Goal: Information Seeking & Learning: Learn about a topic

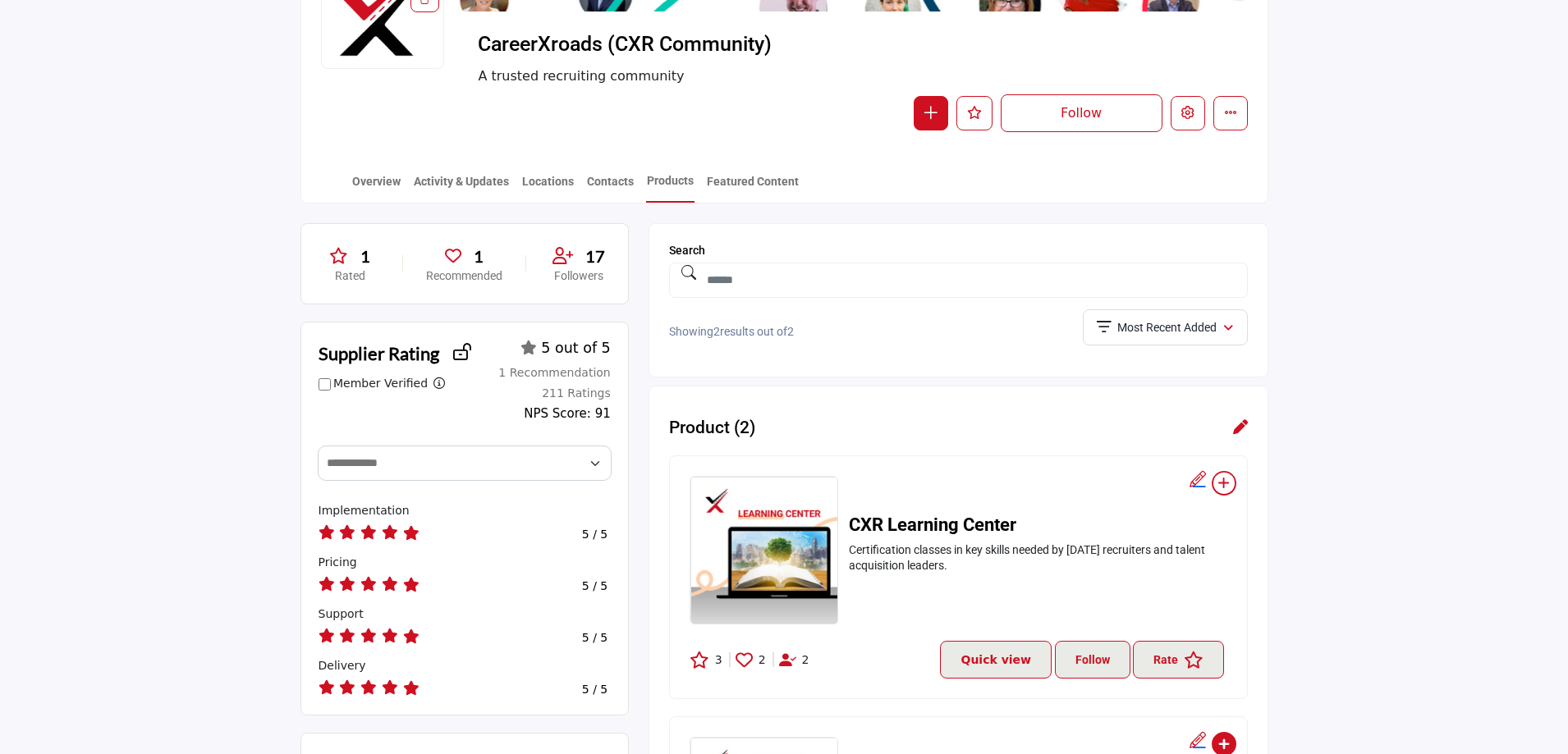
scroll to position [246, 0]
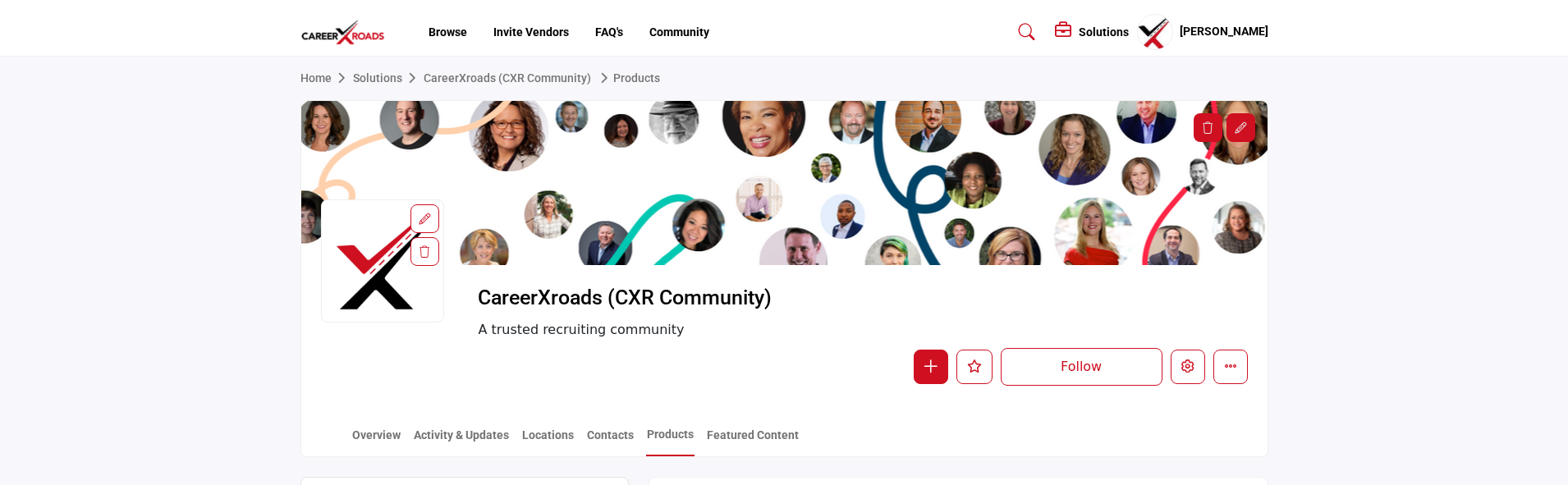
click at [1222, 40] on h5 "[PERSON_NAME]" at bounding box center [1225, 32] width 89 height 16
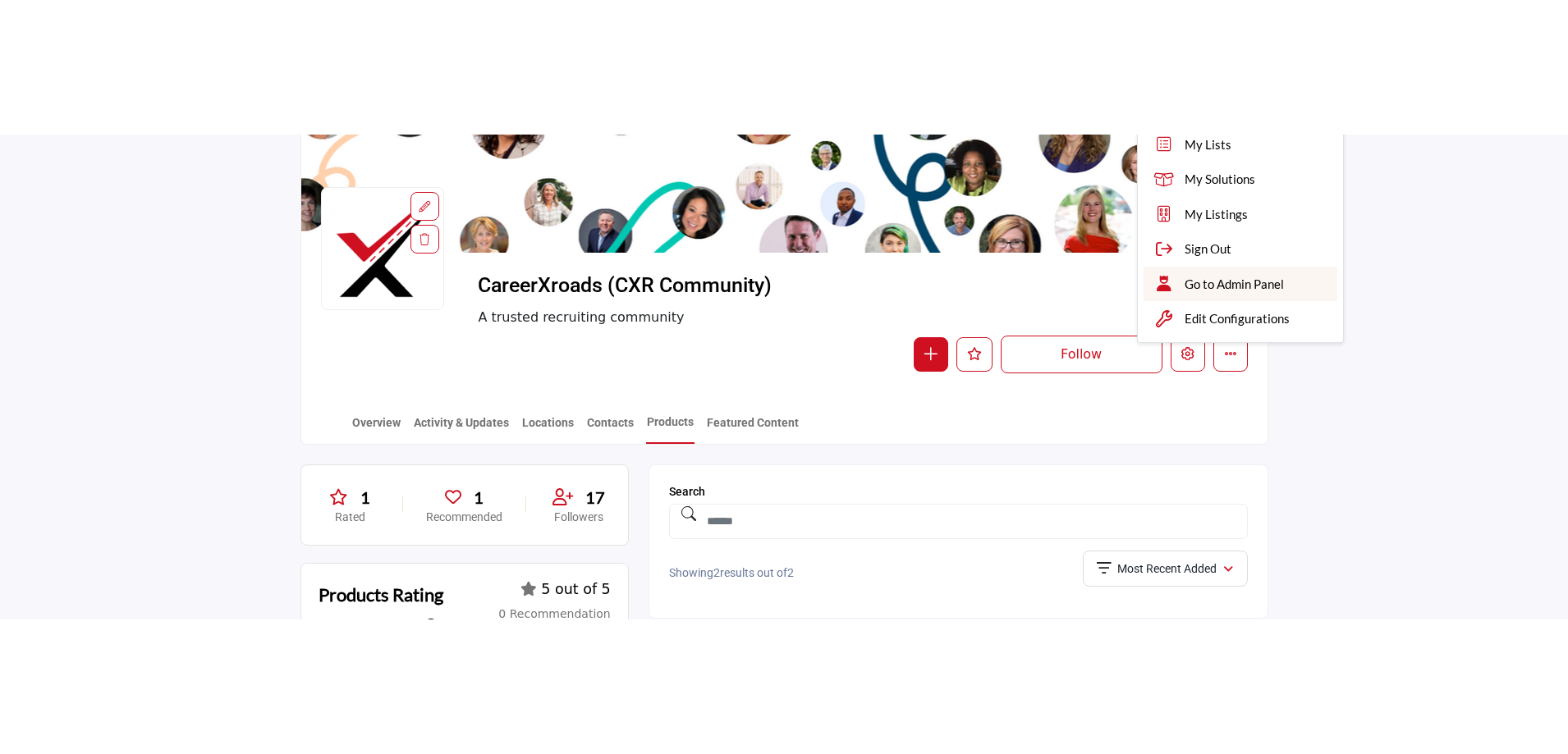
scroll to position [328, 0]
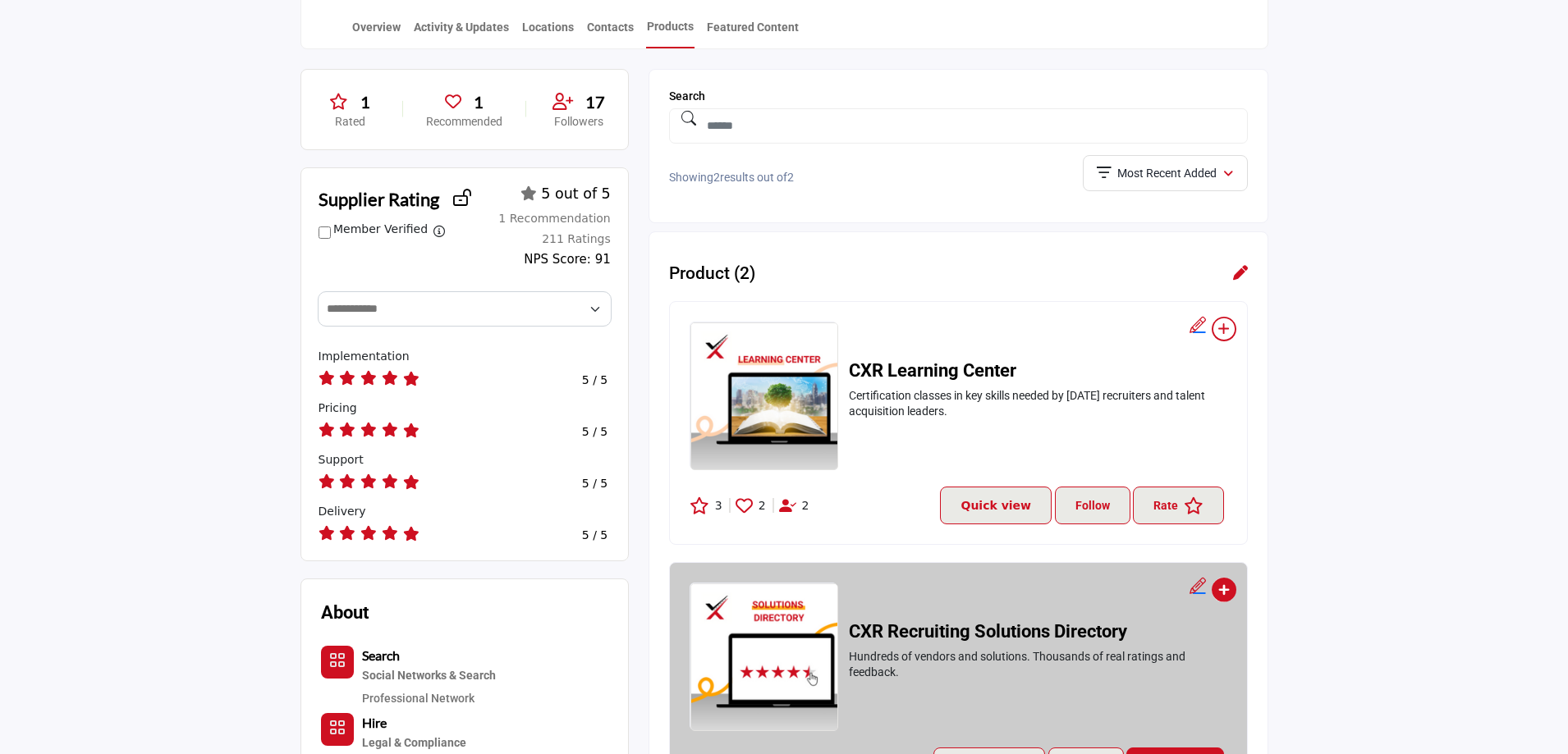
scroll to position [398, 0]
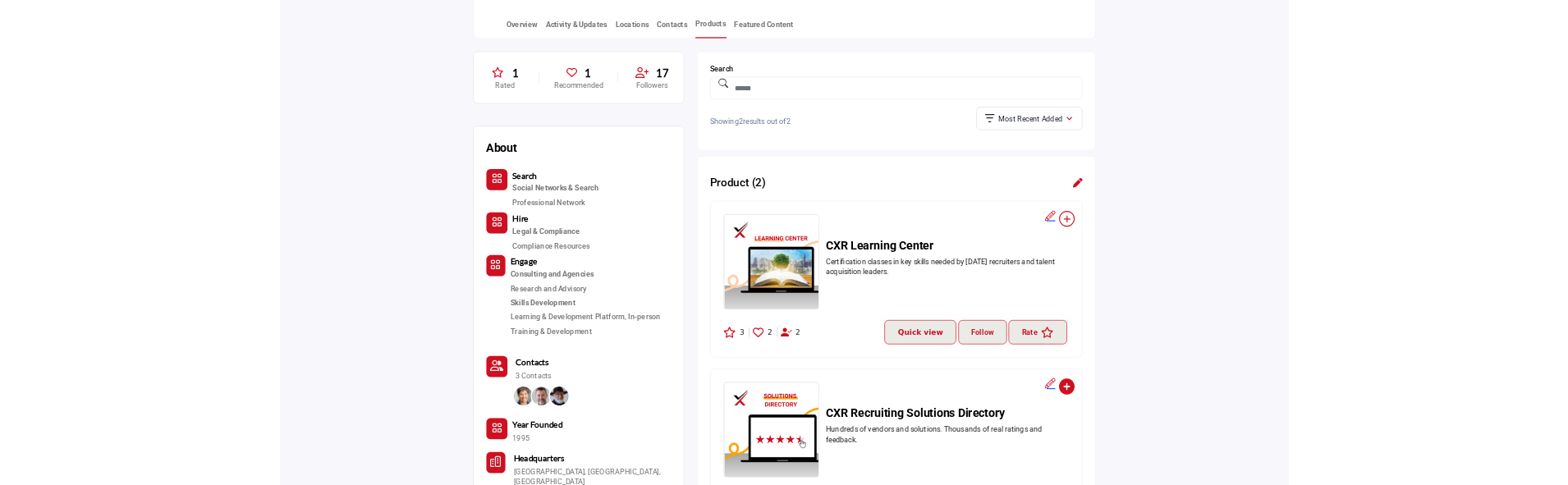
scroll to position [399, 0]
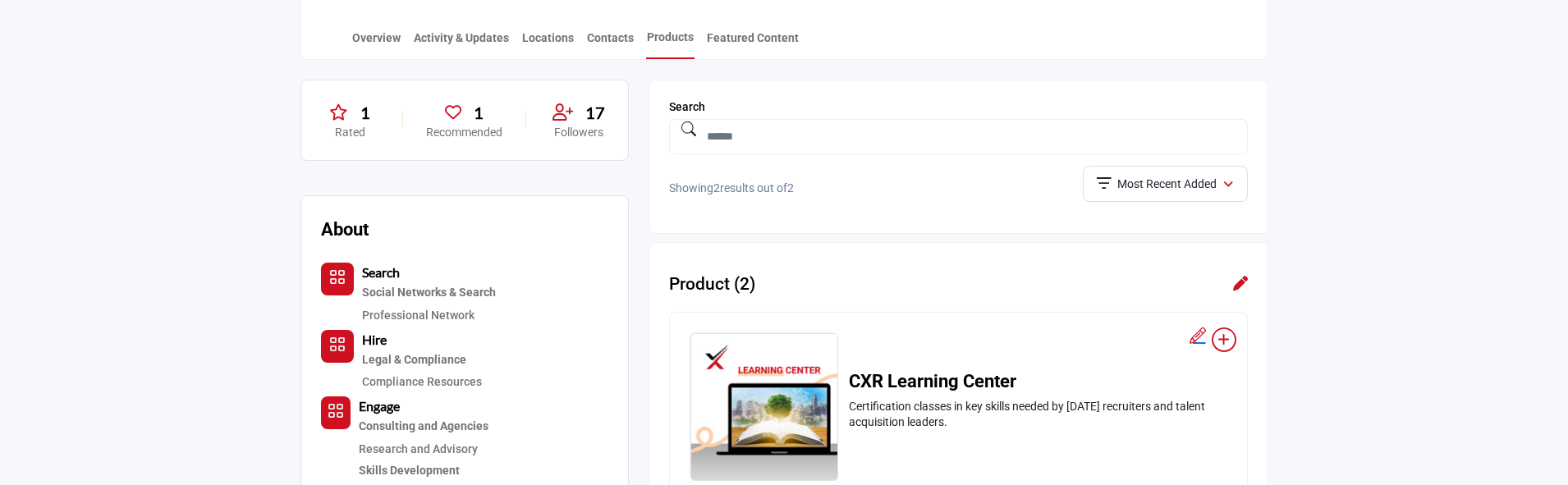
scroll to position [399, 0]
